Goal: Information Seeking & Learning: Learn about a topic

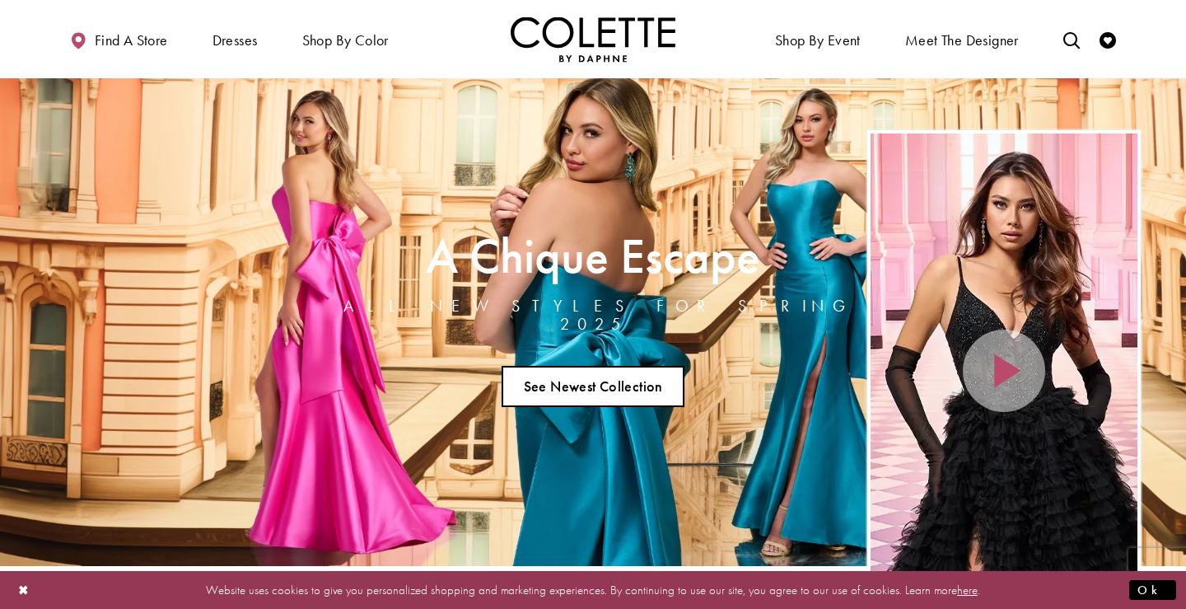
click at [634, 384] on link "See Newest Collection" at bounding box center [593, 386] width 183 height 41
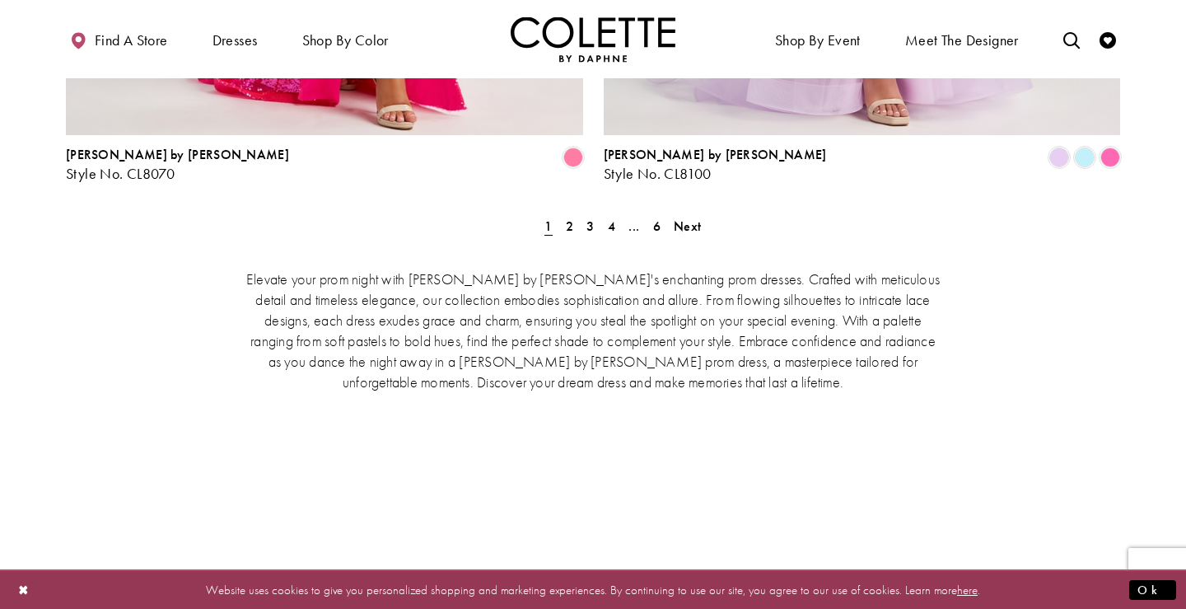
scroll to position [3460, 0]
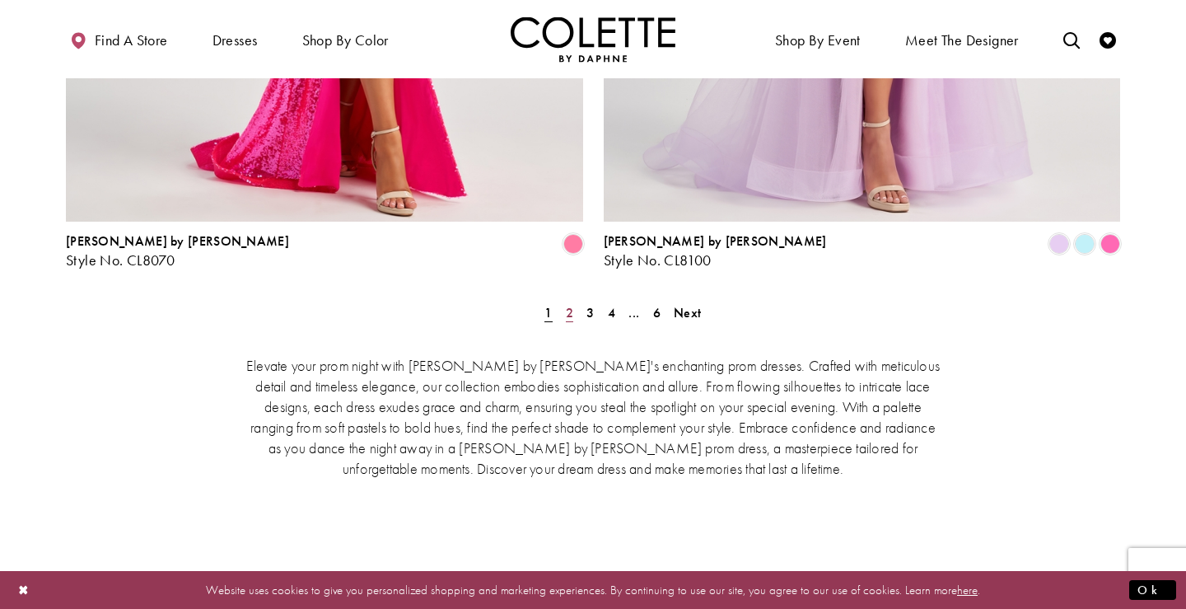
click at [573, 301] on link "2" at bounding box center [569, 313] width 17 height 24
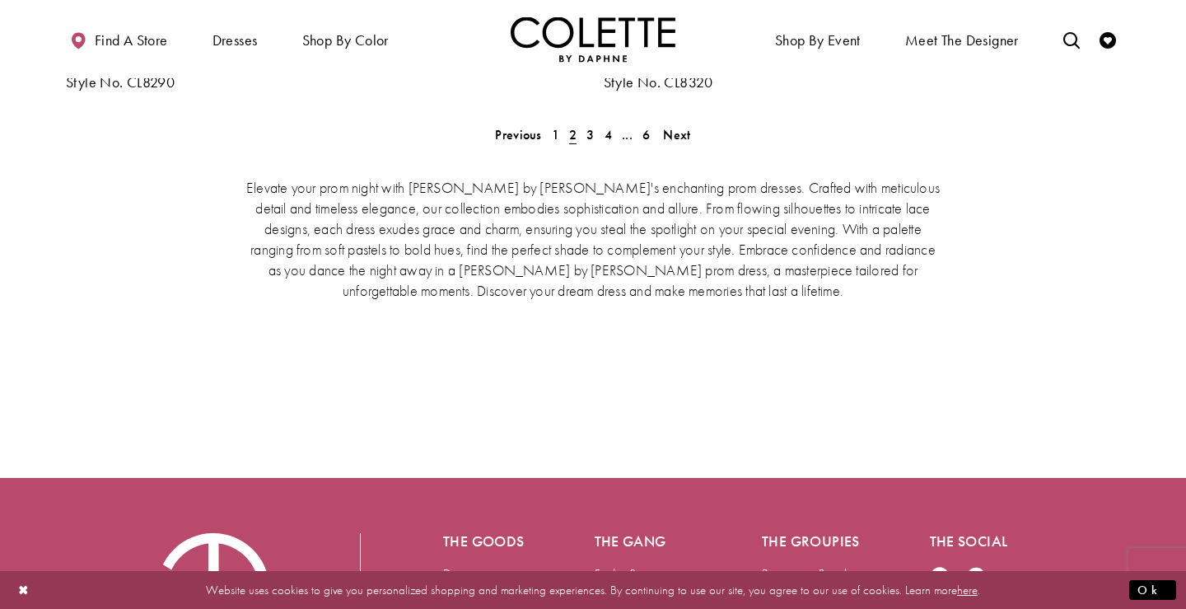
scroll to position [3540, 0]
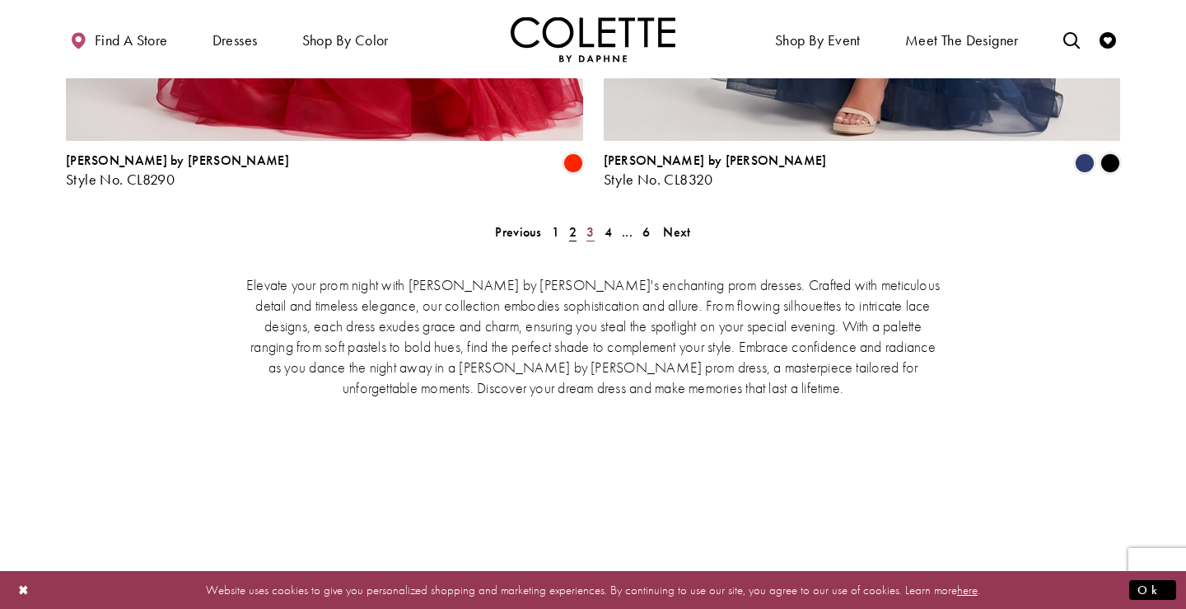
click at [587, 223] on span "3" at bounding box center [589, 231] width 7 height 17
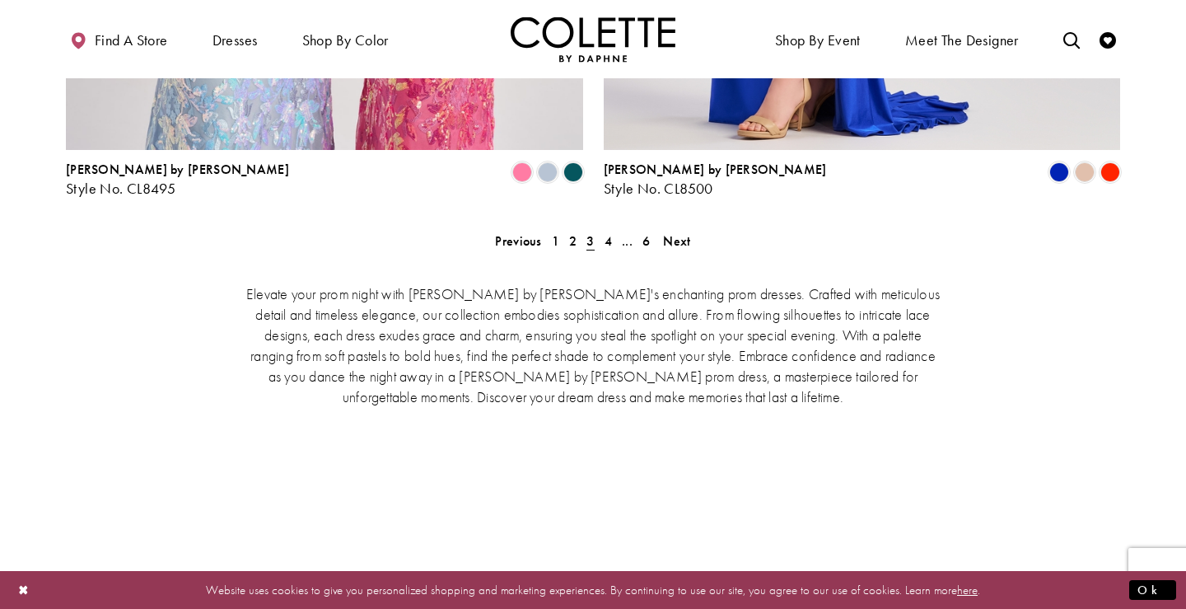
scroll to position [3531, 0]
click at [608, 233] on span "4" at bounding box center [607, 241] width 7 height 17
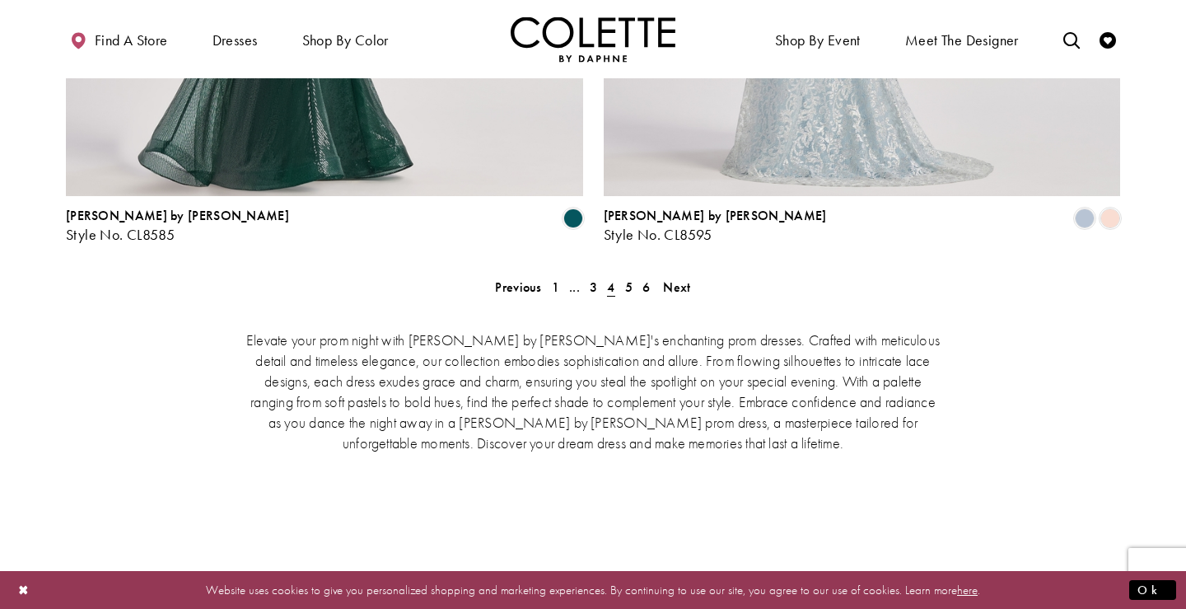
scroll to position [3593, 0]
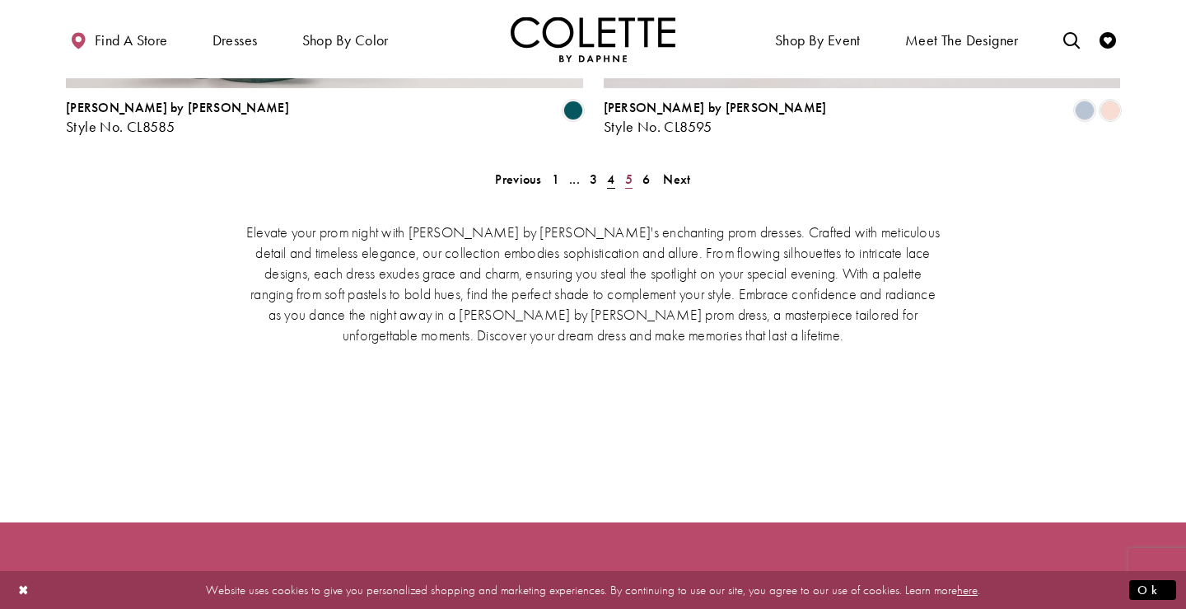
click at [627, 170] on span "5" at bounding box center [628, 178] width 7 height 17
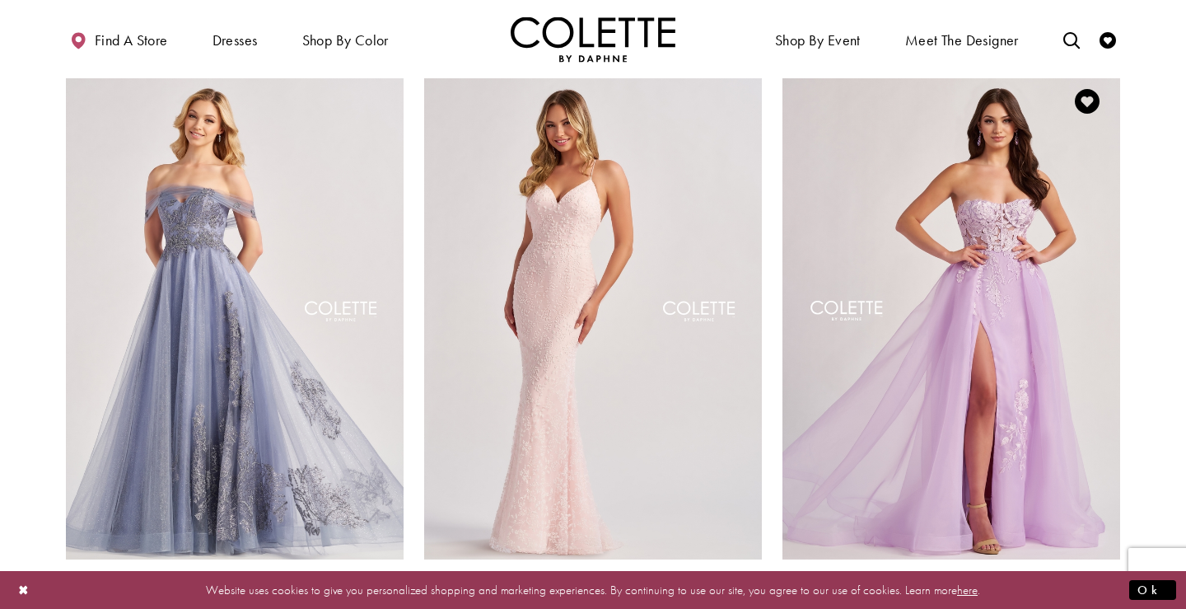
scroll to position [1619, 0]
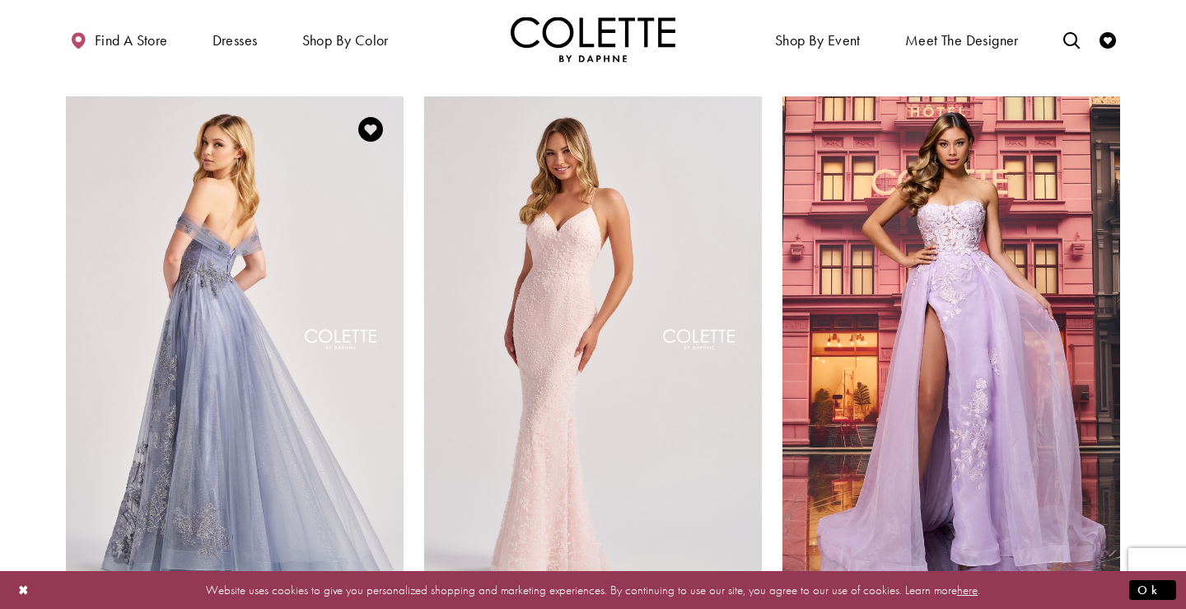
click at [334, 231] on img "Visit Colette by Daphne Style No. CL8640 Page" at bounding box center [235, 341] width 338 height 491
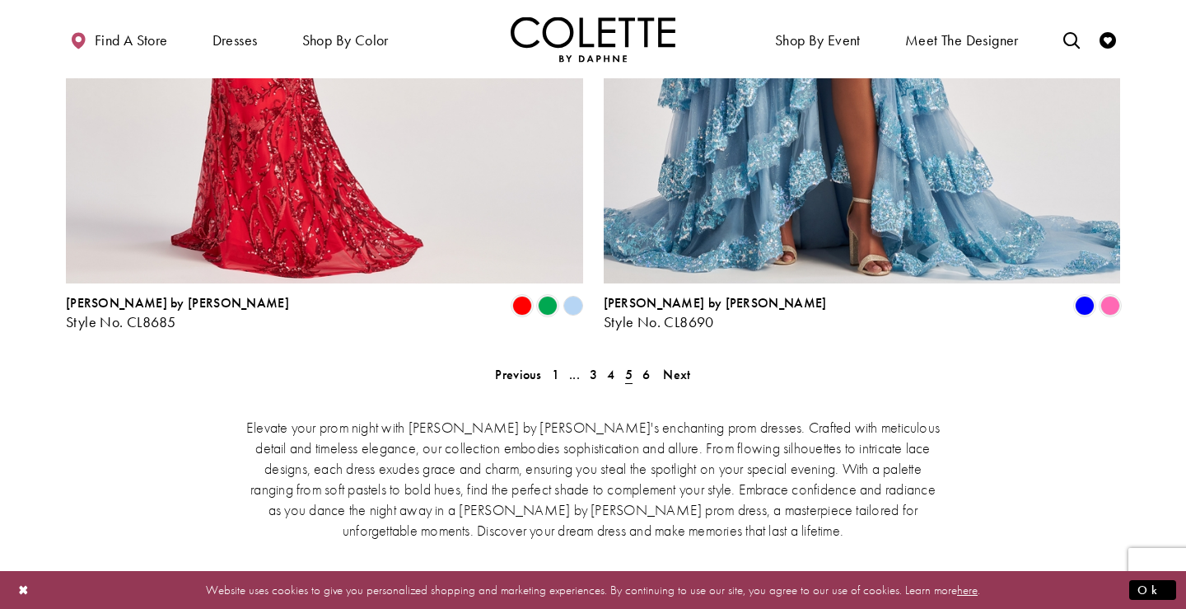
scroll to position [3405, 0]
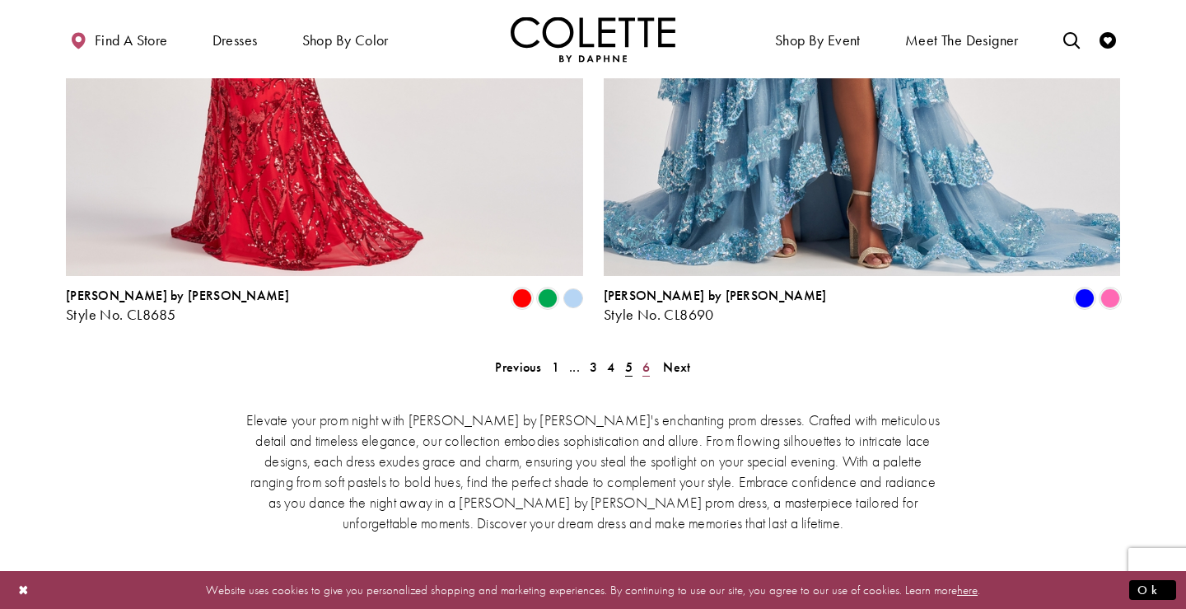
click at [648, 358] on span "6" at bounding box center [645, 366] width 7 height 17
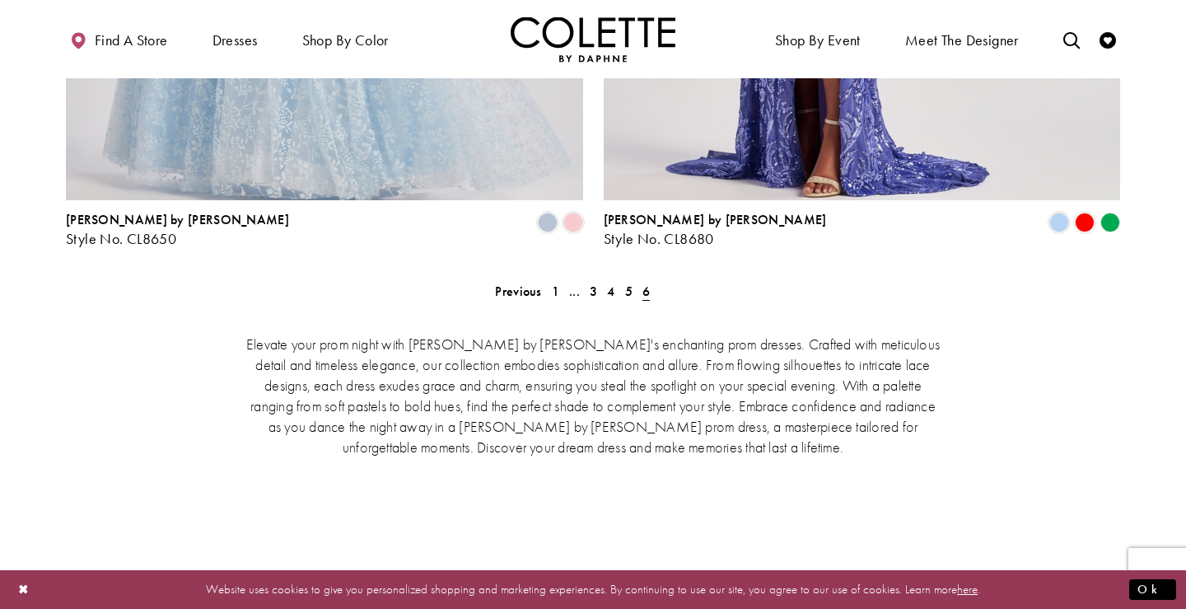
scroll to position [2874, 0]
click at [553, 282] on span "1" at bounding box center [555, 290] width 7 height 17
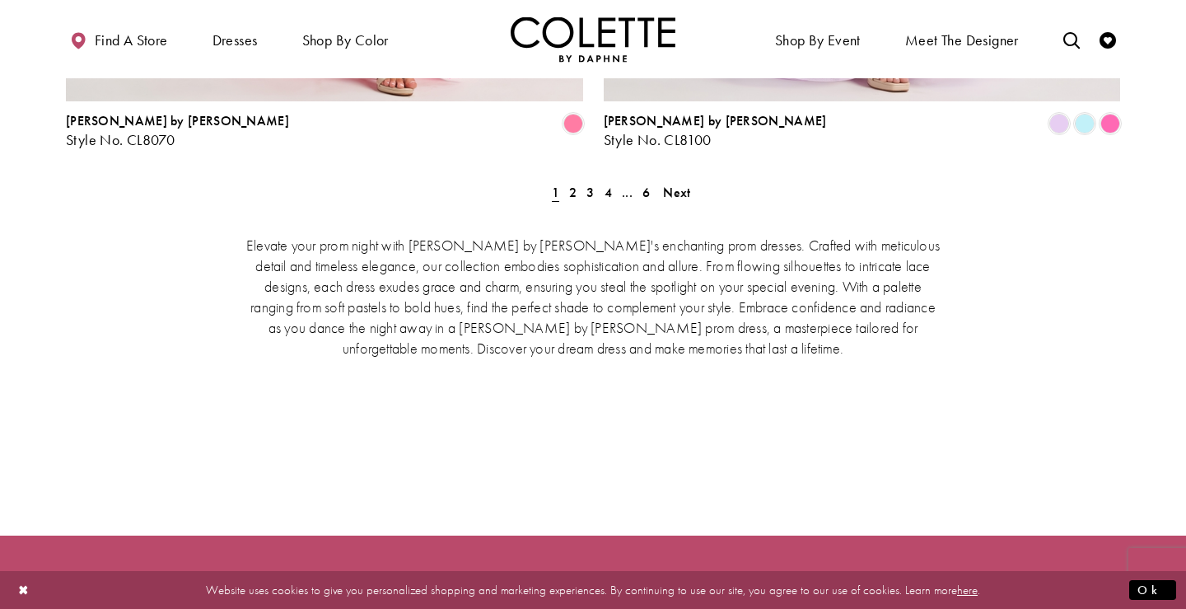
scroll to position [3568, 0]
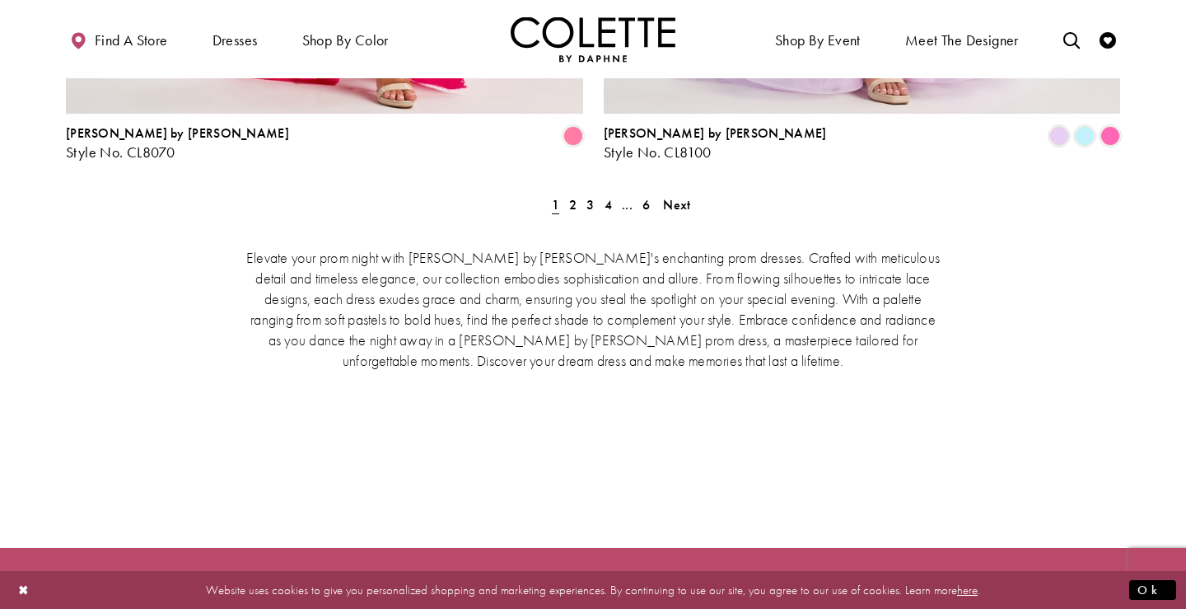
click at [570, 212] on div "Elevate your prom night with Colette by Daphne's enchanting prom dresses. Craft…" at bounding box center [593, 349] width 1054 height 274
click at [571, 196] on span "2" at bounding box center [572, 204] width 7 height 17
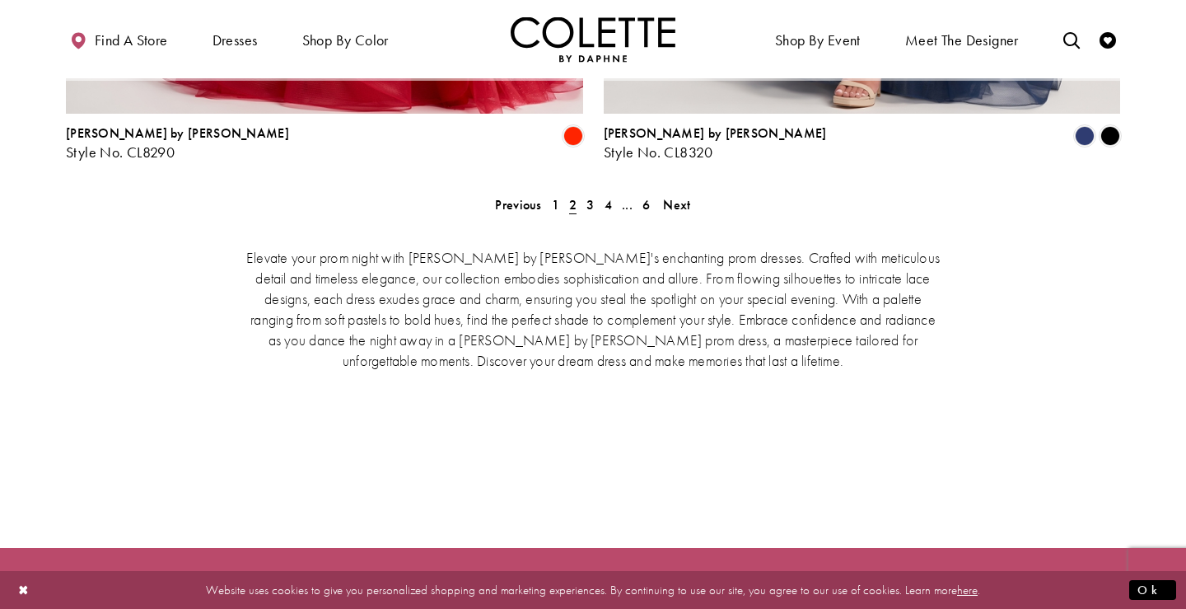
scroll to position [422, 0]
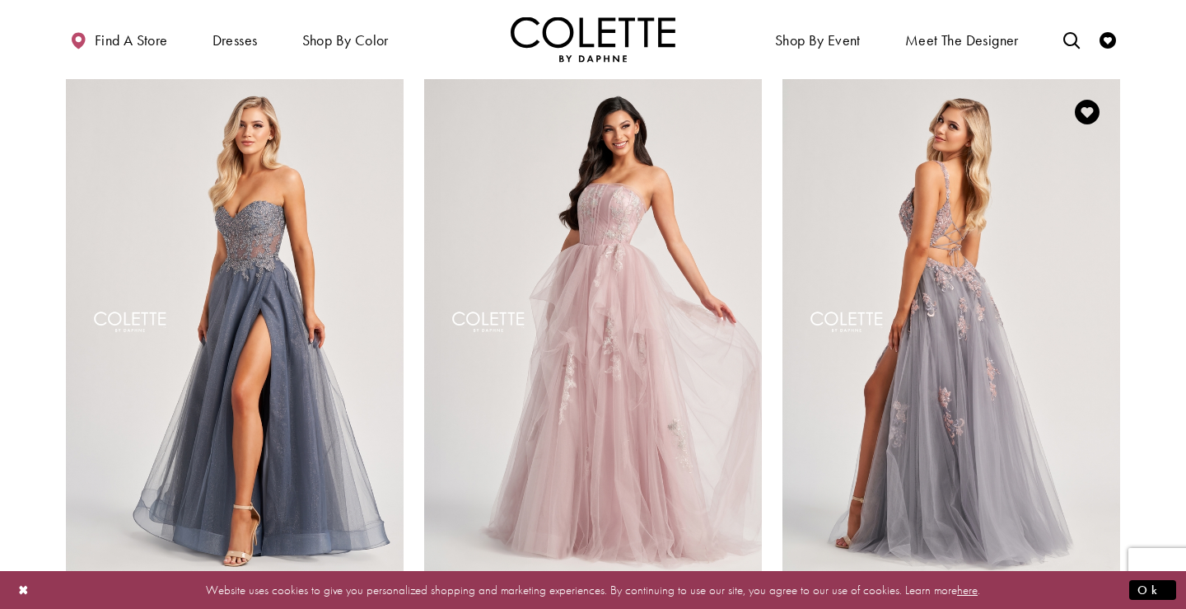
click at [1054, 240] on img "Visit Colette by Daphne Style No. CL8130 Page" at bounding box center [951, 324] width 338 height 491
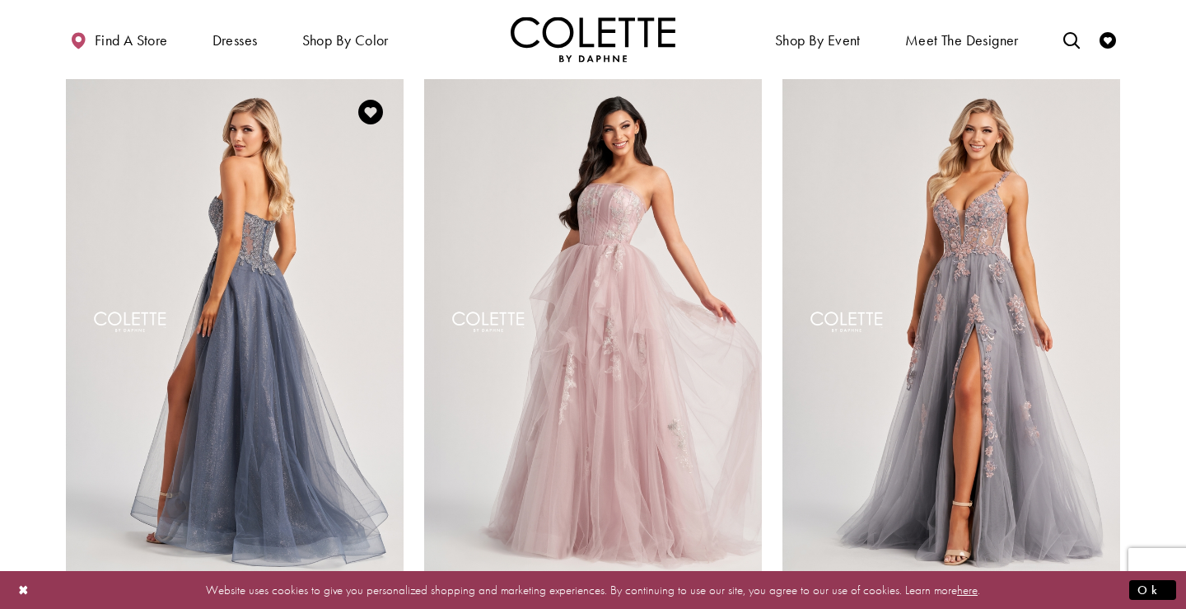
click at [245, 173] on img "Visit Colette by Daphne Style No. CL8110 Page" at bounding box center [235, 324] width 338 height 491
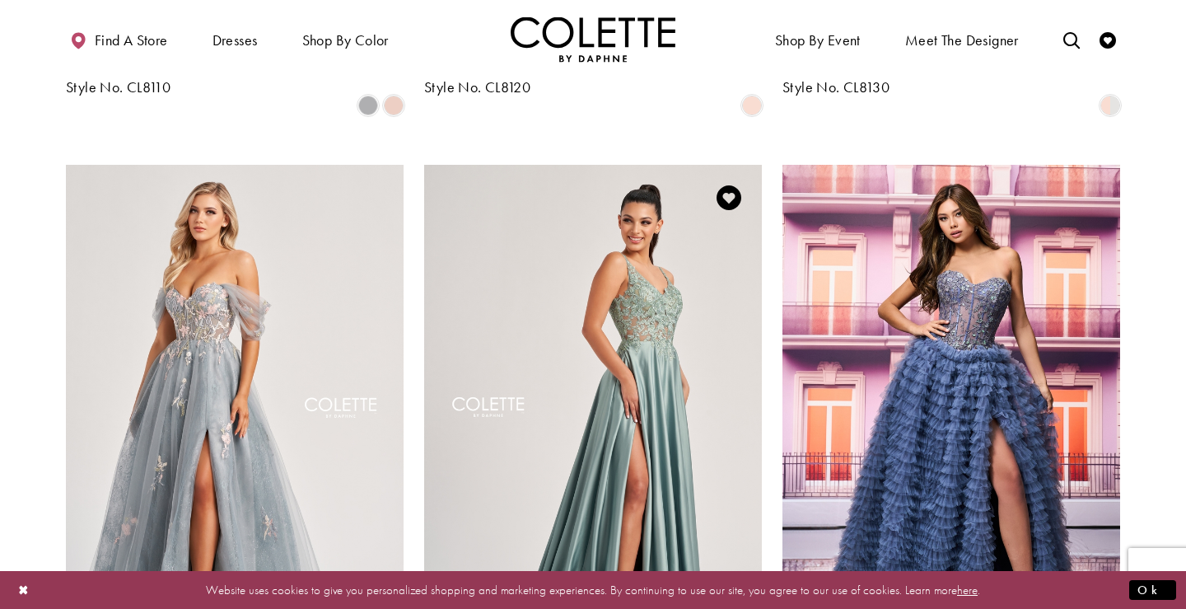
scroll to position [947, 0]
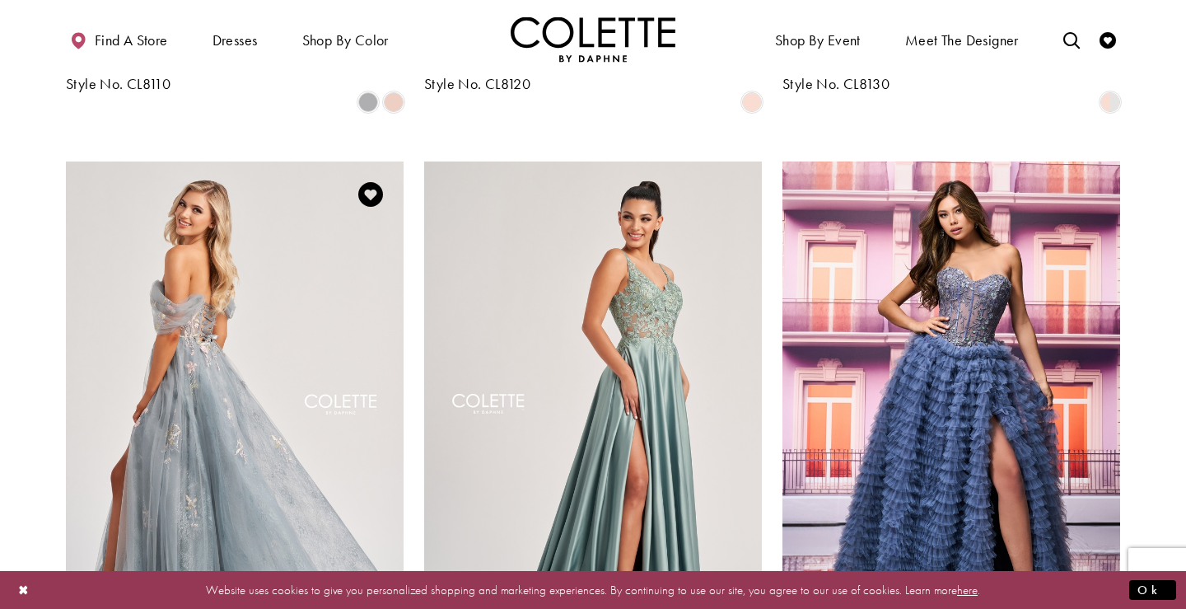
click at [315, 348] on img "Visit Colette by Daphne Style No. CL8150 Page" at bounding box center [235, 406] width 338 height 491
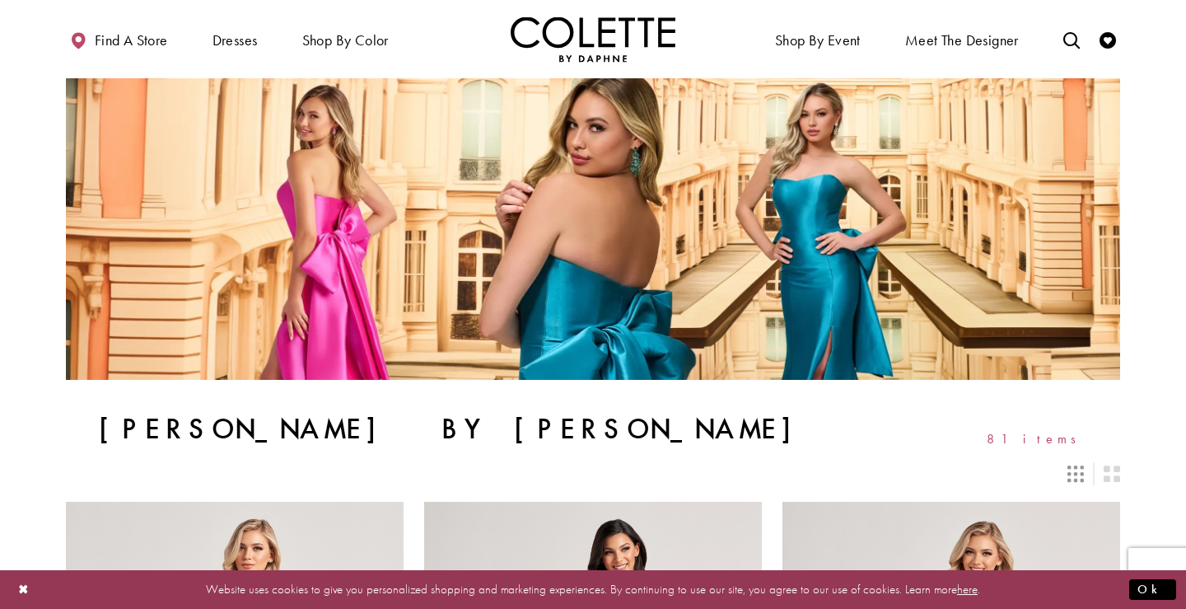
scroll to position [0, 0]
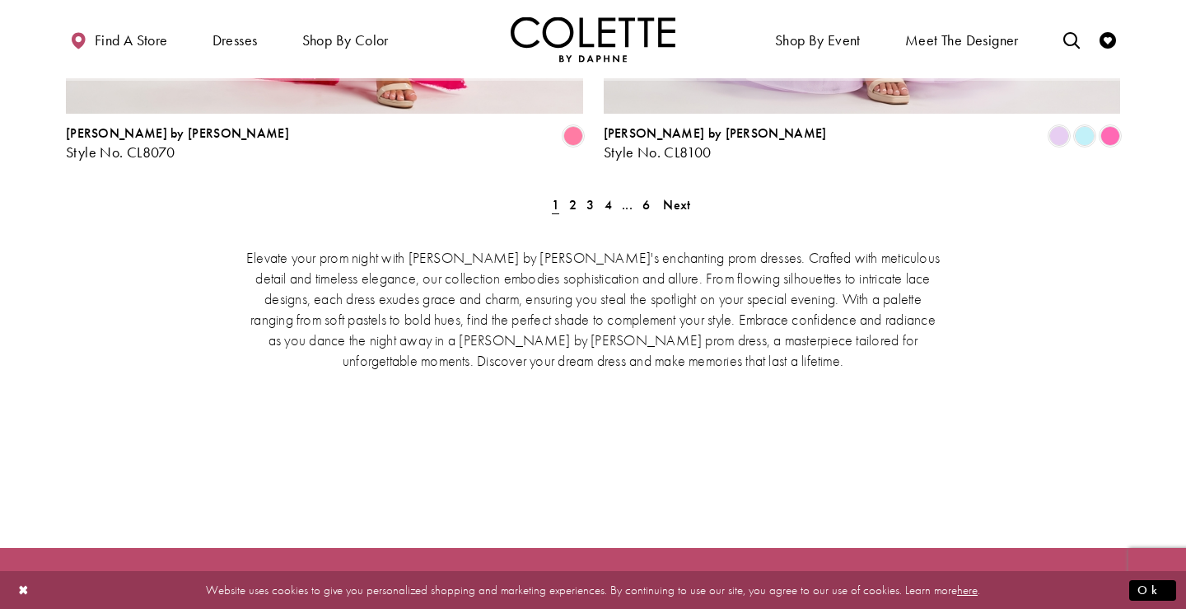
scroll to position [422, 0]
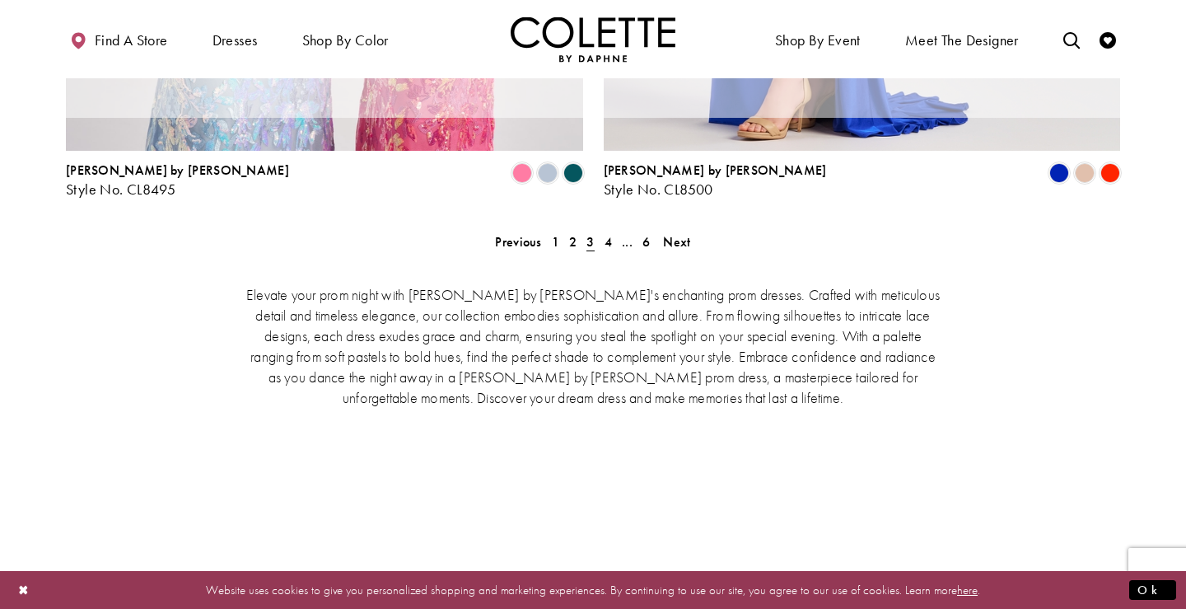
scroll to position [422, 0]
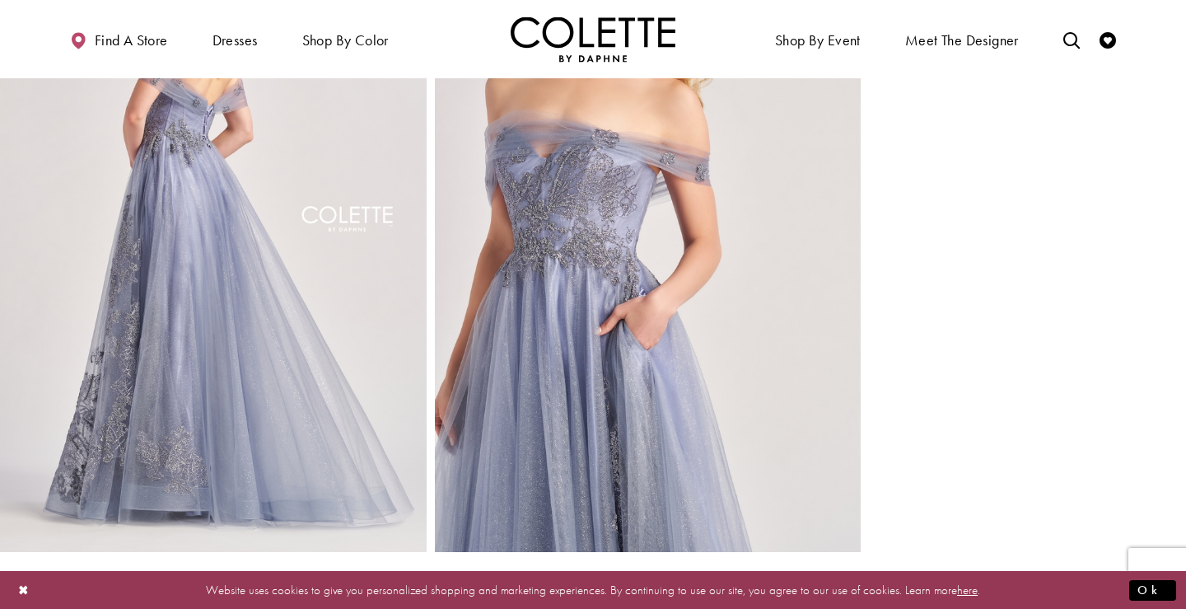
scroll to position [838, 0]
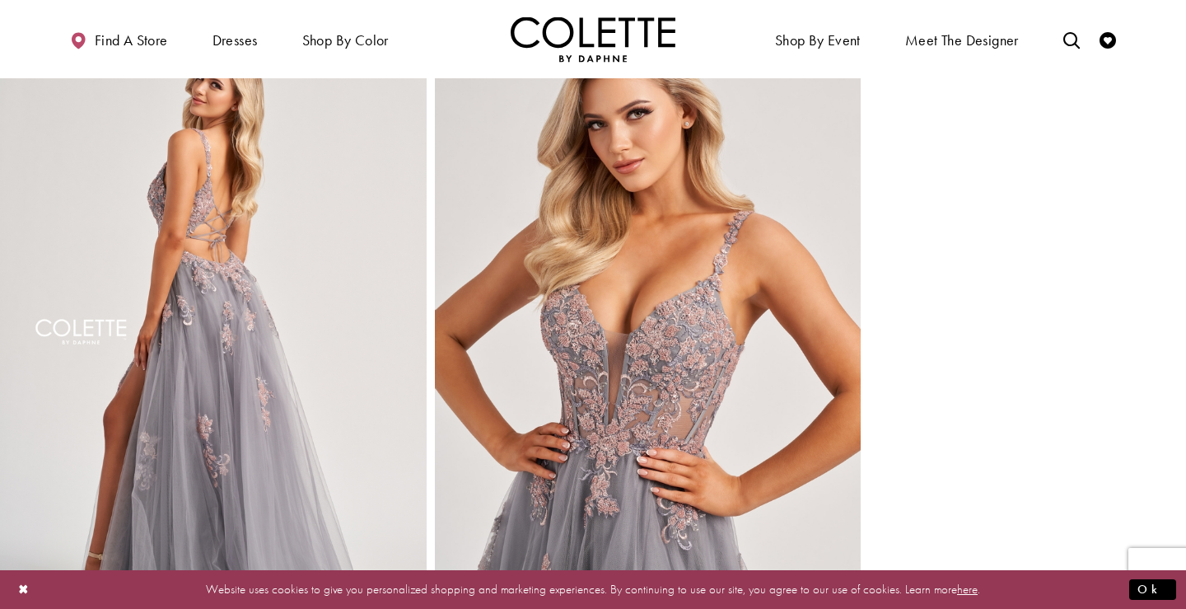
scroll to position [709, 0]
